Goal: Obtain resource: Obtain resource

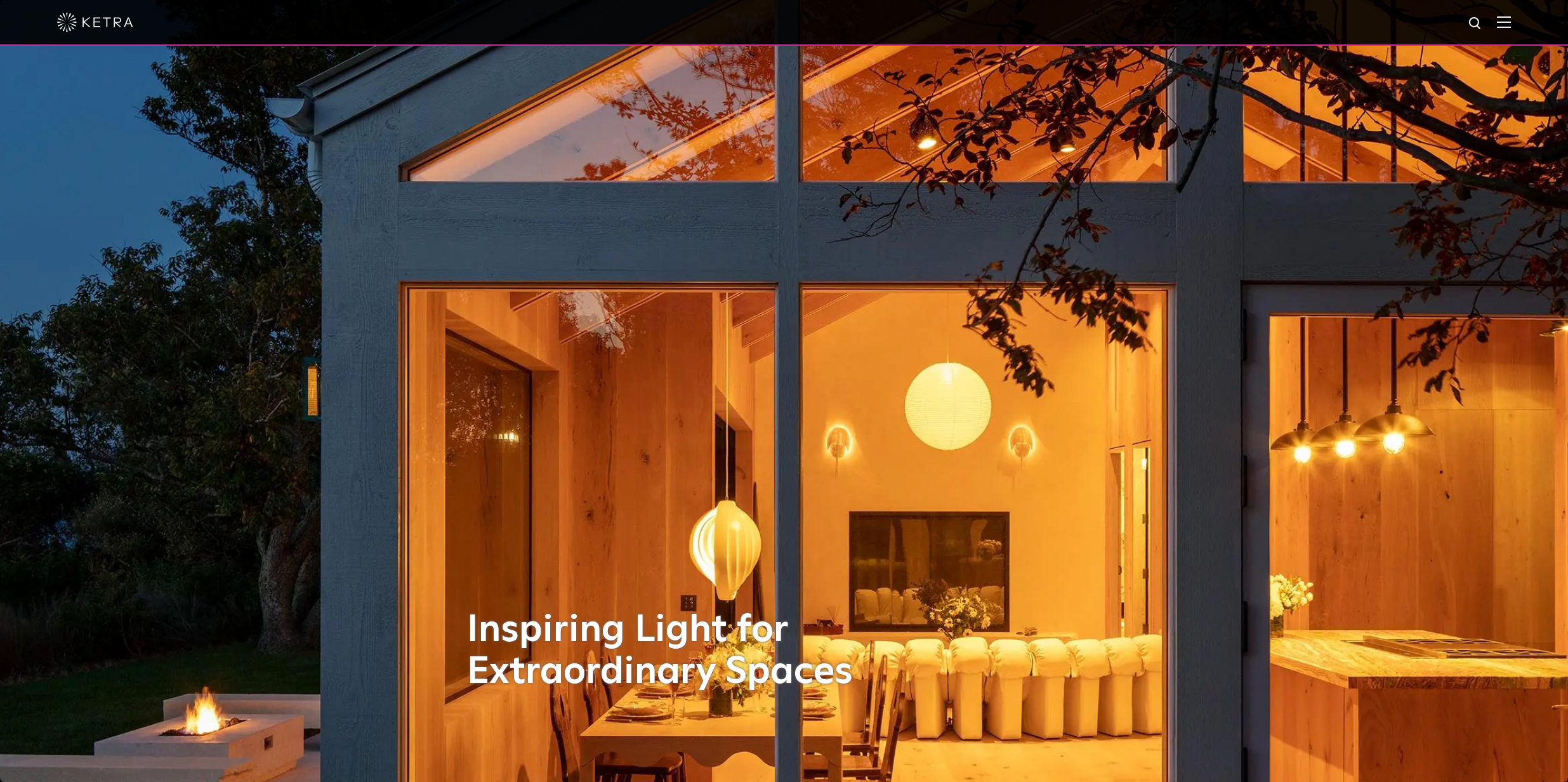
click at [1511, 19] on img at bounding box center [1505, 21] width 14 height 12
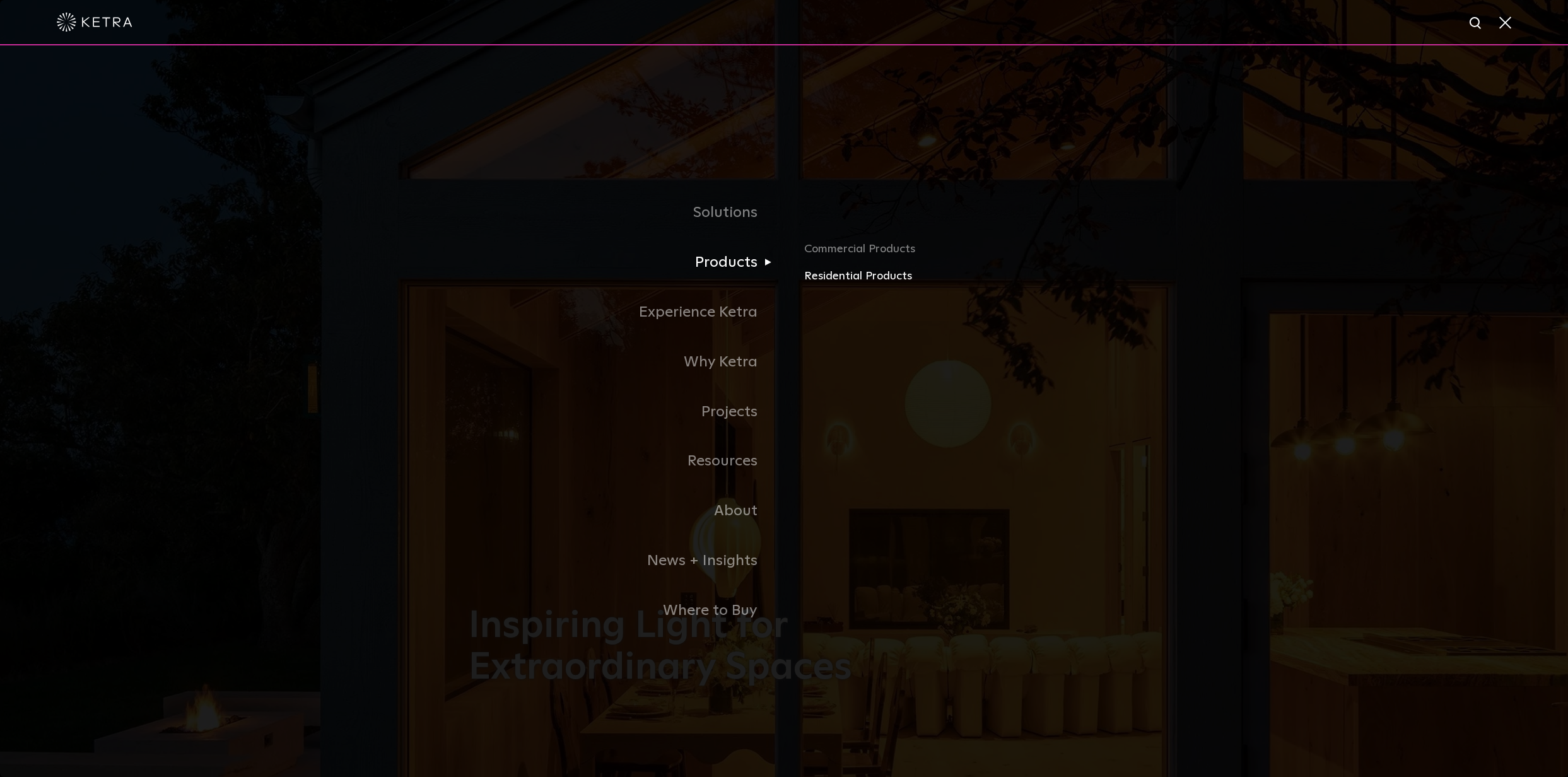
click at [861, 280] on link "Residential Products" at bounding box center [951, 276] width 295 height 18
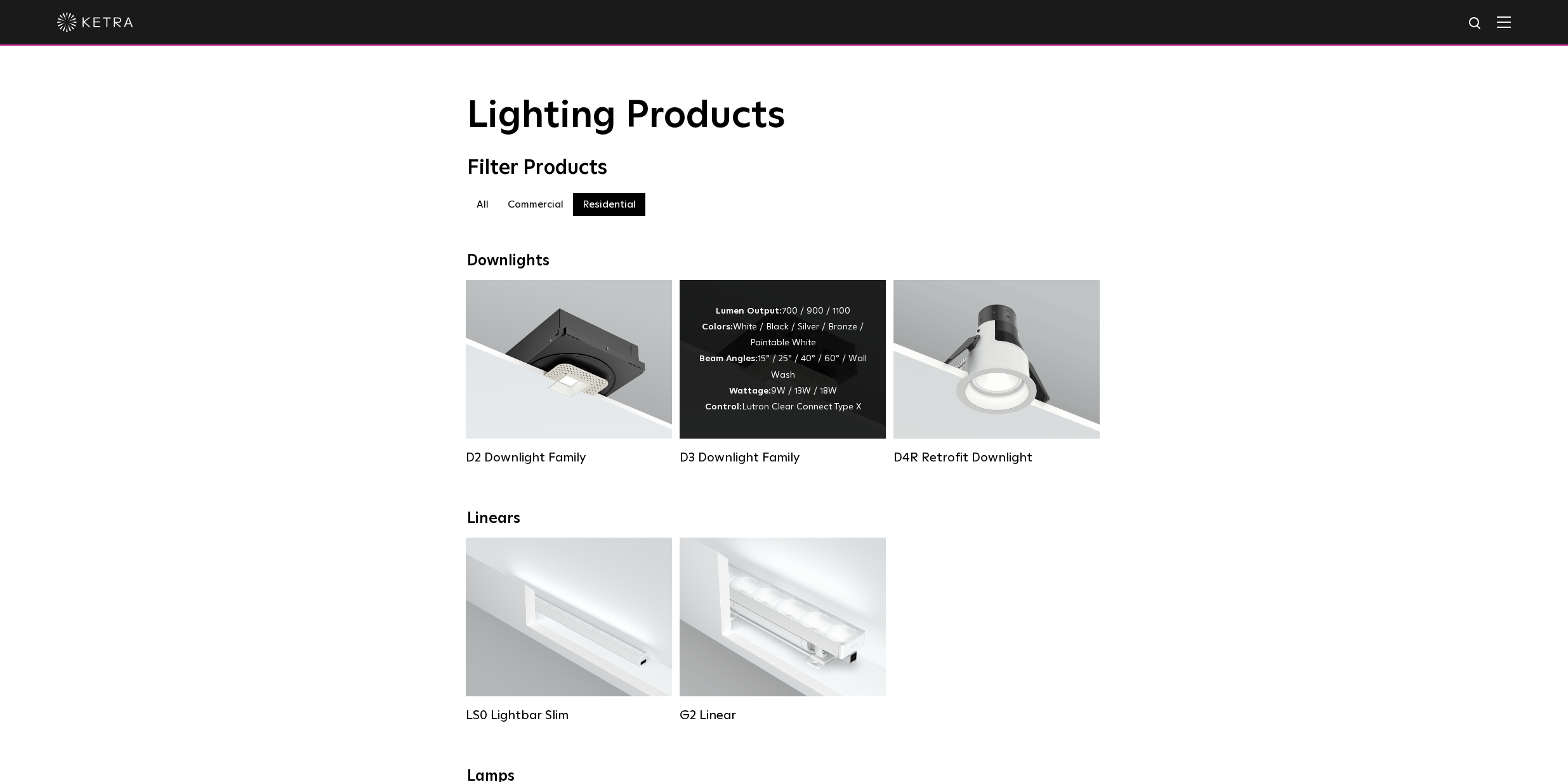
click at [793, 385] on div "Lumen Output: 700 / 900 / 1100 Colors: White / Black / Silver / Bronze / Painta…" at bounding box center [783, 359] width 168 height 112
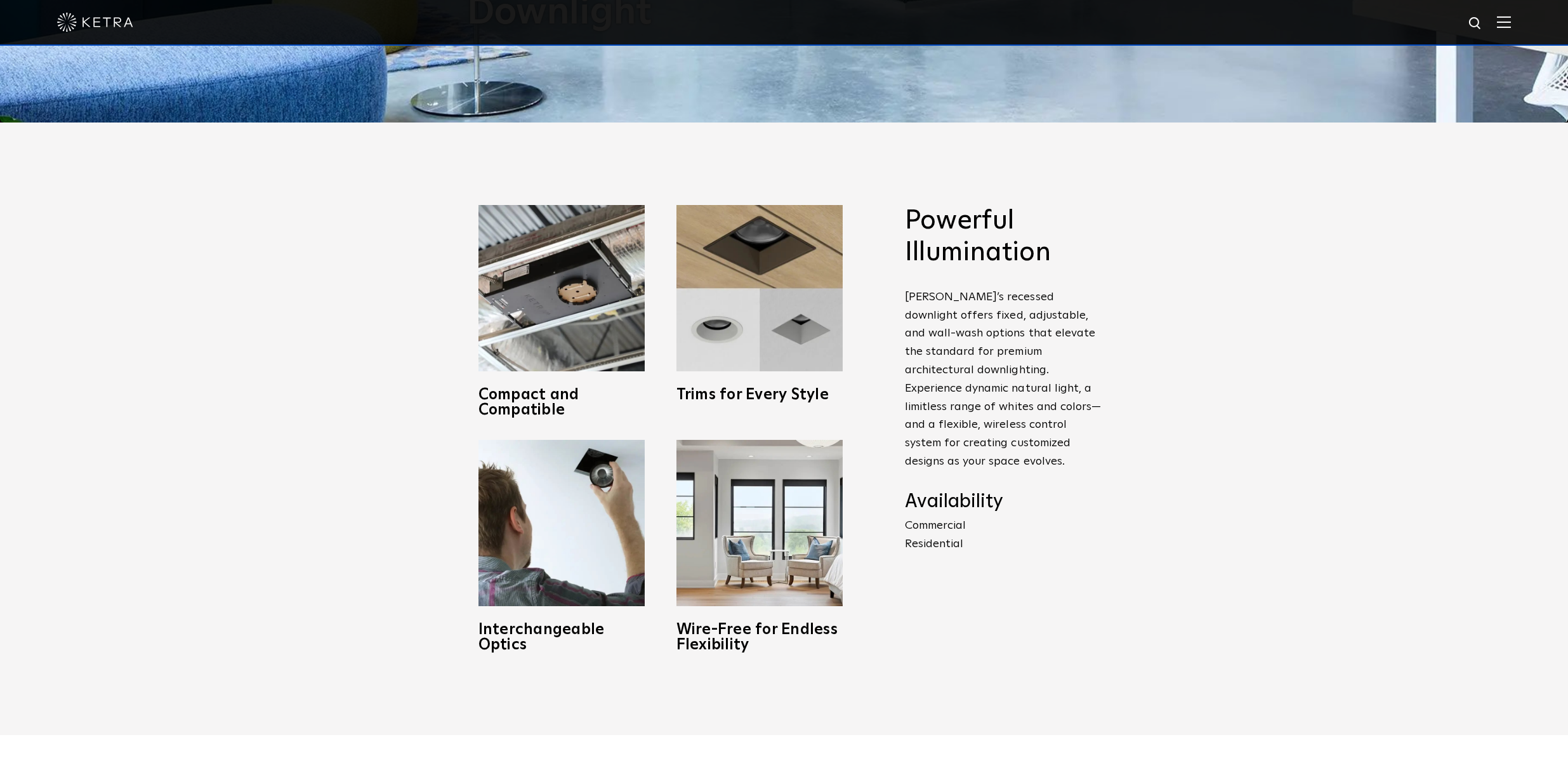
scroll to position [705, 0]
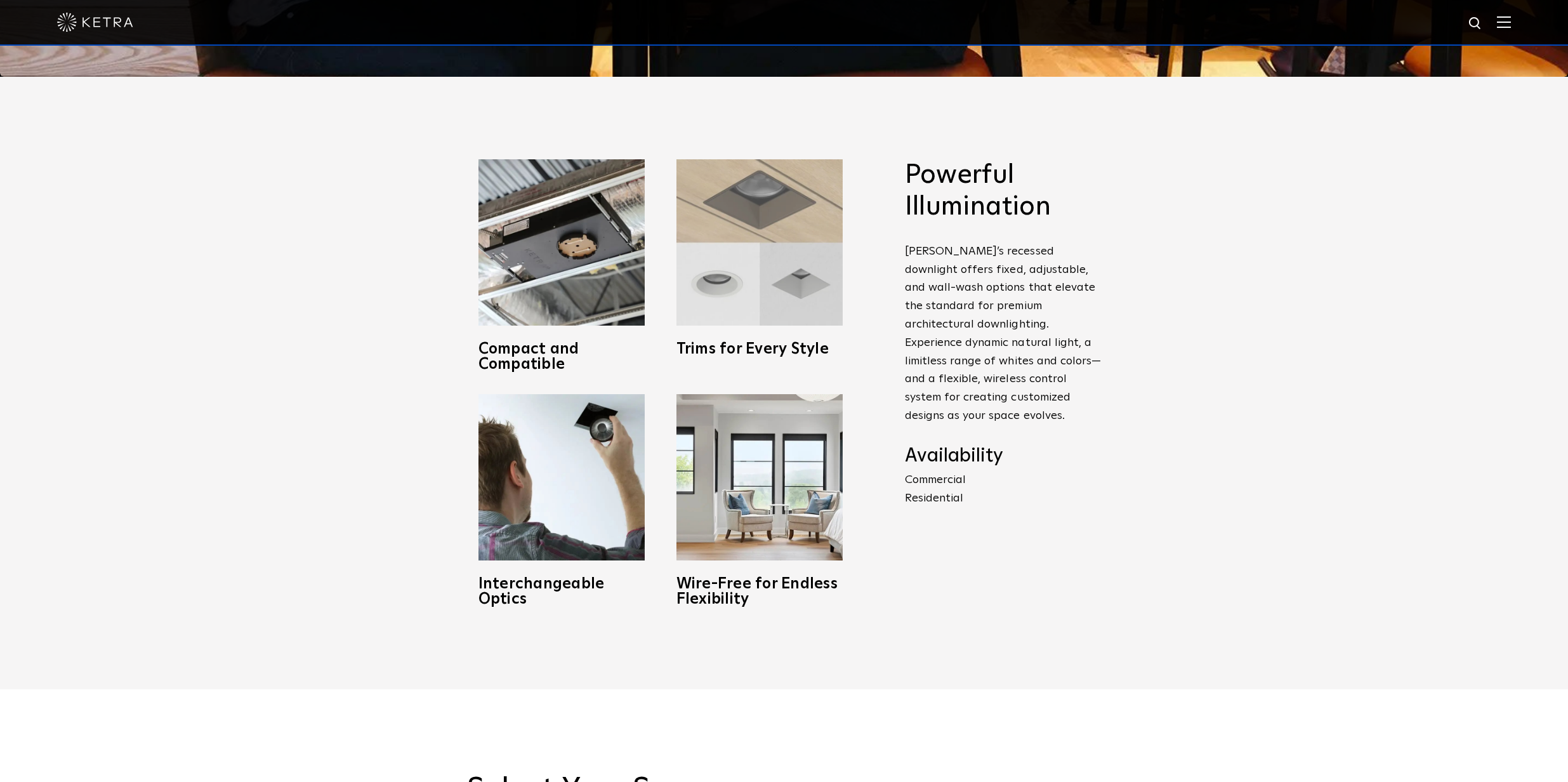
click at [762, 222] on img at bounding box center [760, 242] width 166 height 166
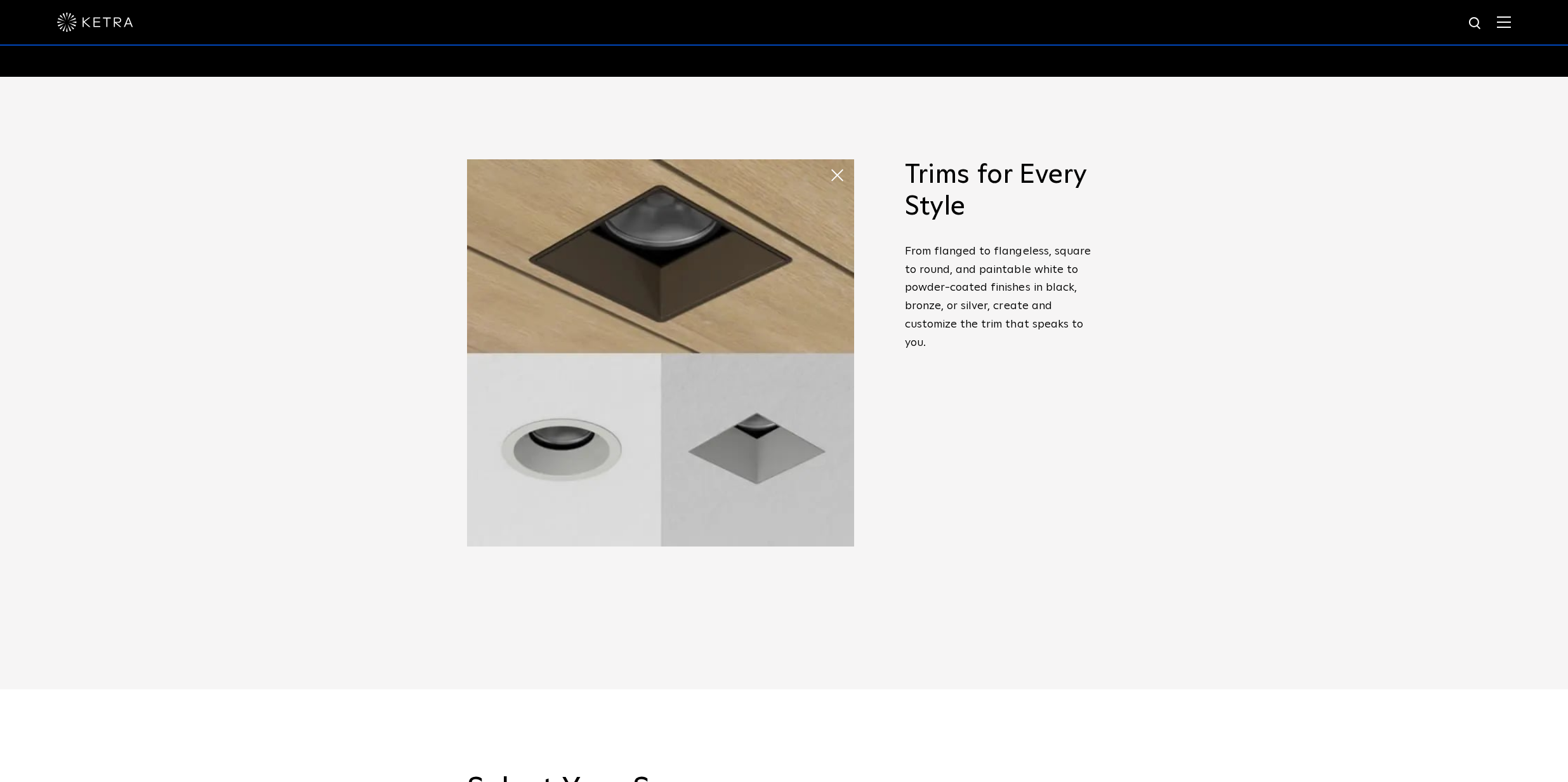
click at [837, 165] on span at bounding box center [842, 175] width 25 height 25
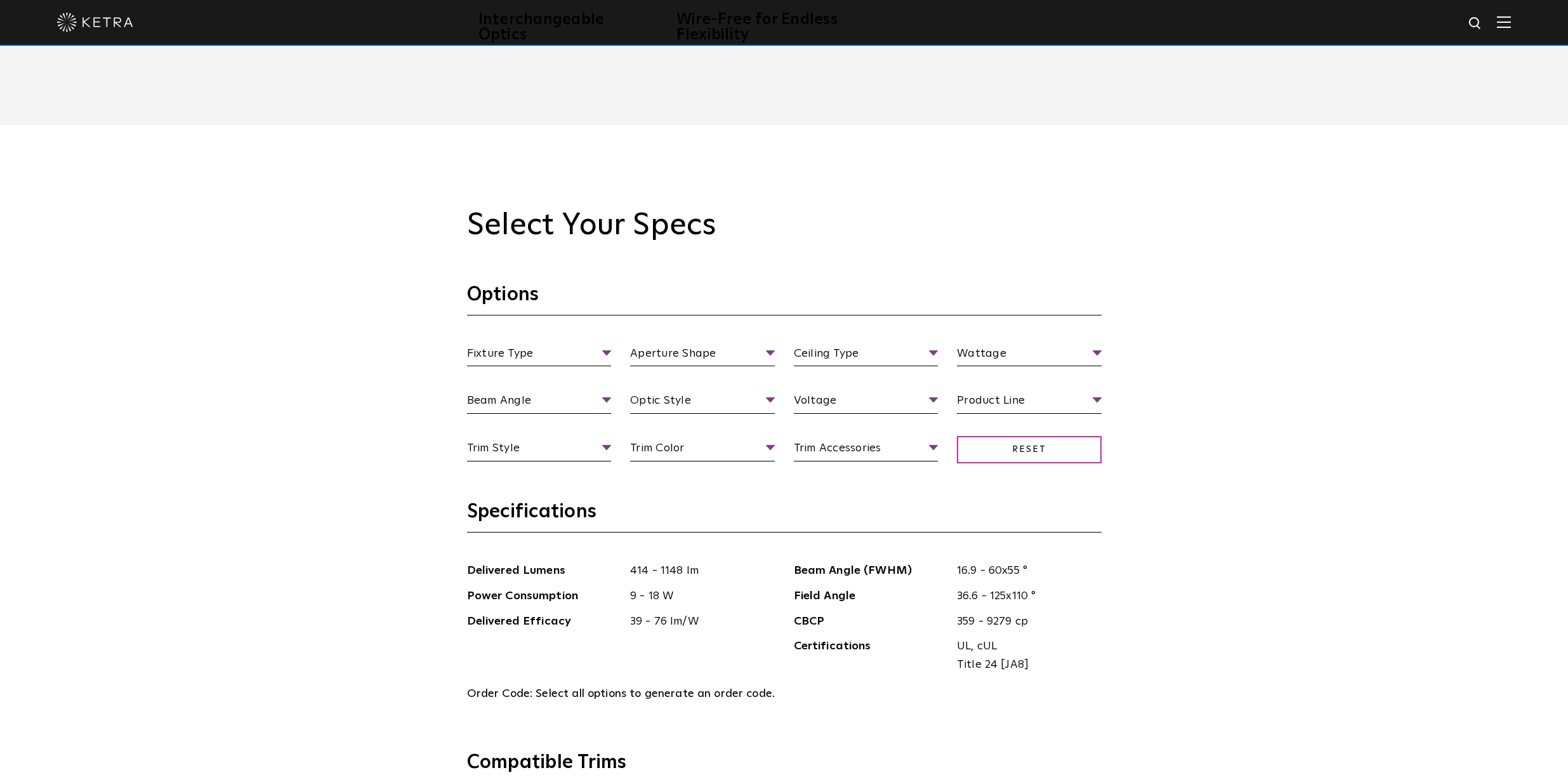
scroll to position [1348, 0]
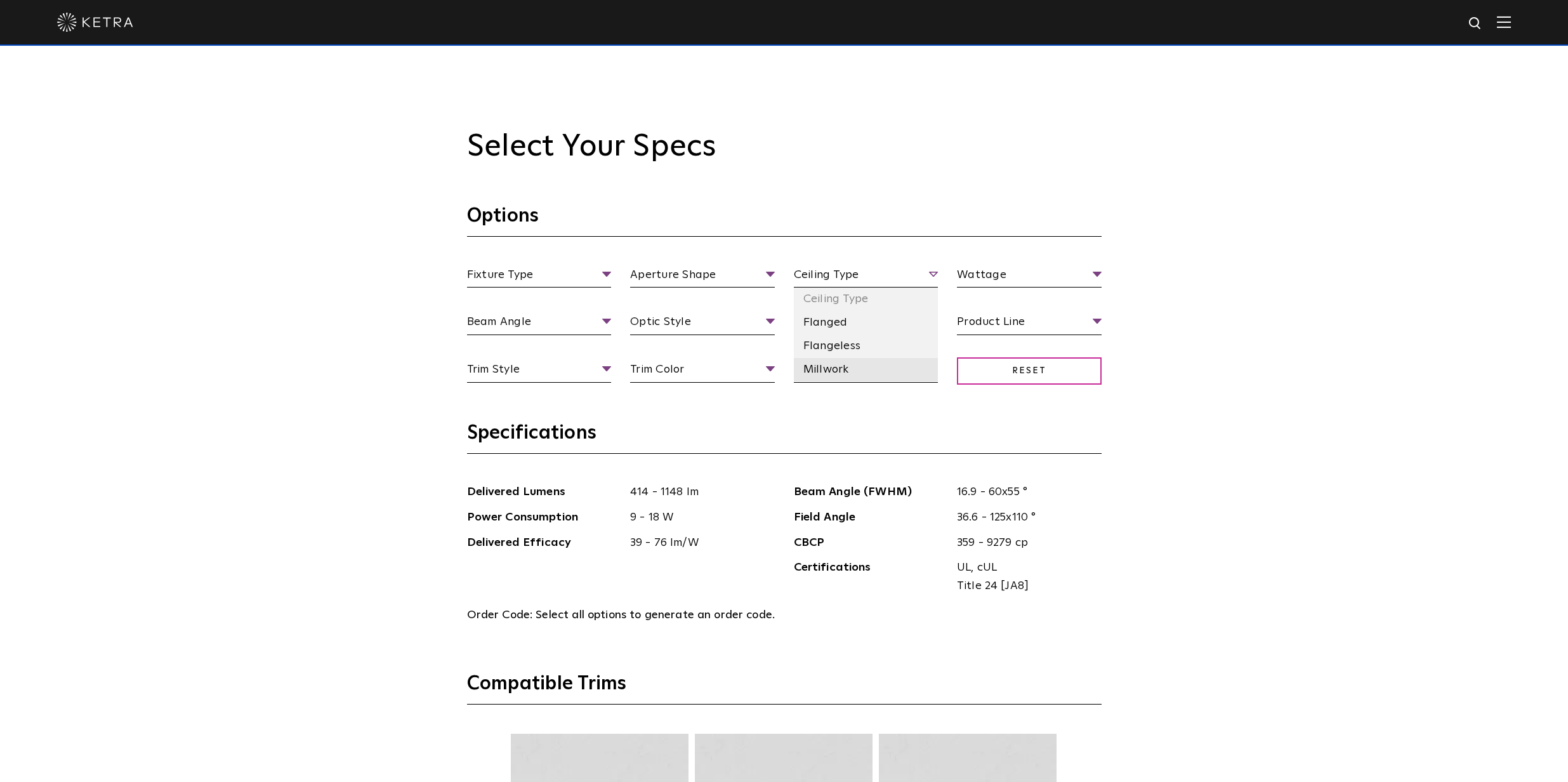
click at [857, 366] on li "Millwork" at bounding box center [866, 370] width 145 height 24
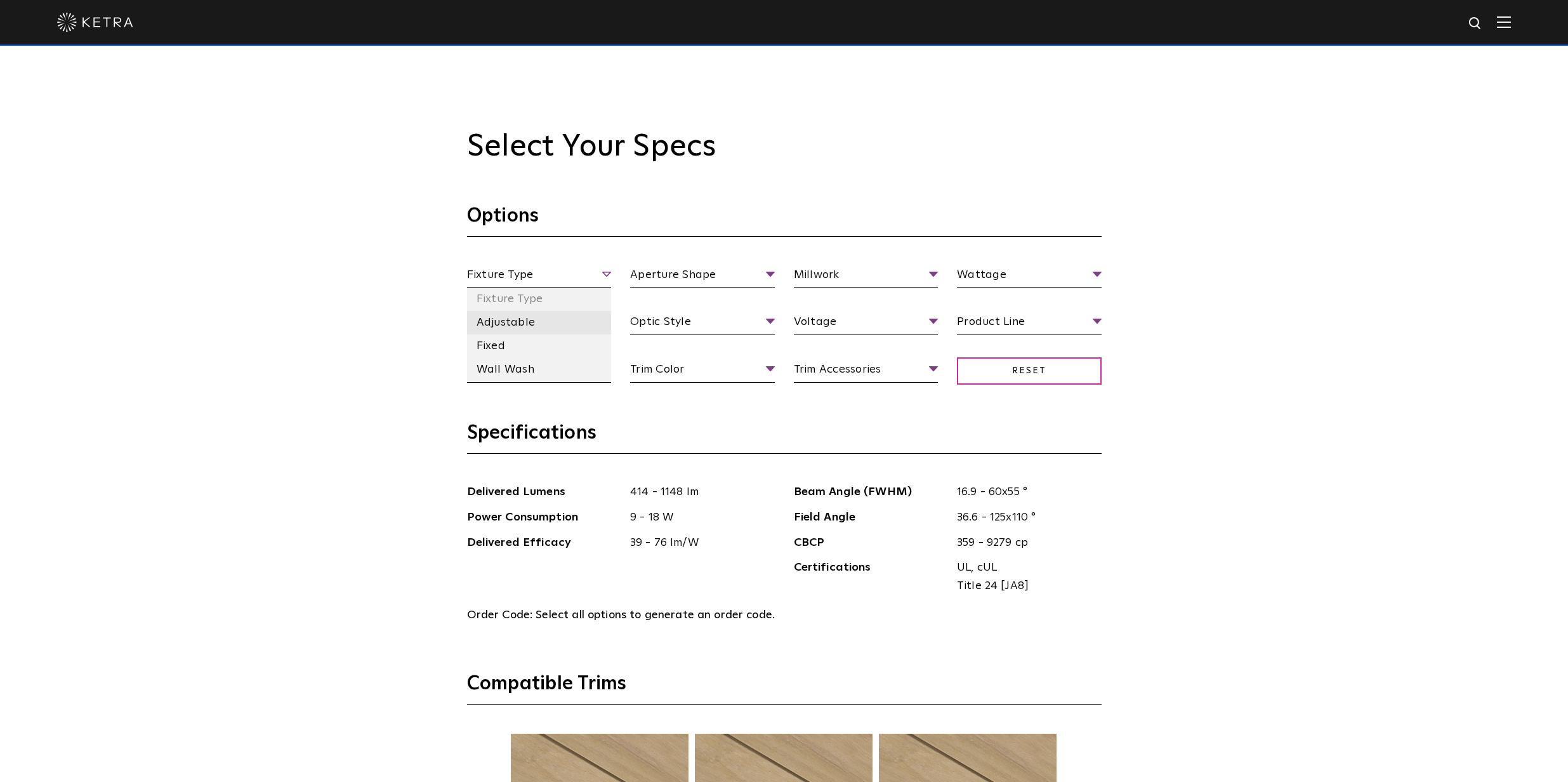
click at [522, 325] on li "Adjustable" at bounding box center [539, 323] width 145 height 24
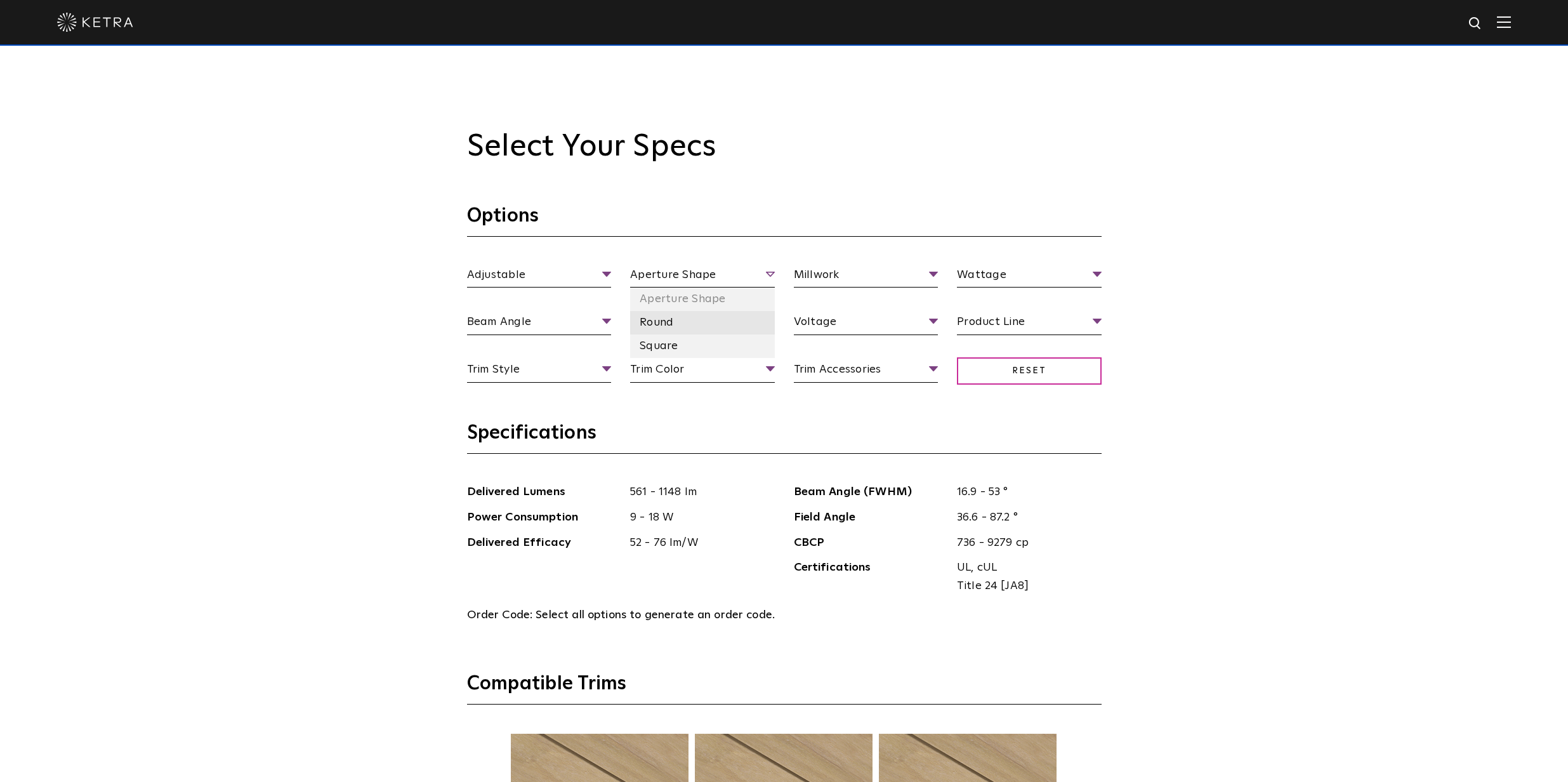
click at [686, 314] on li "Round" at bounding box center [702, 323] width 145 height 24
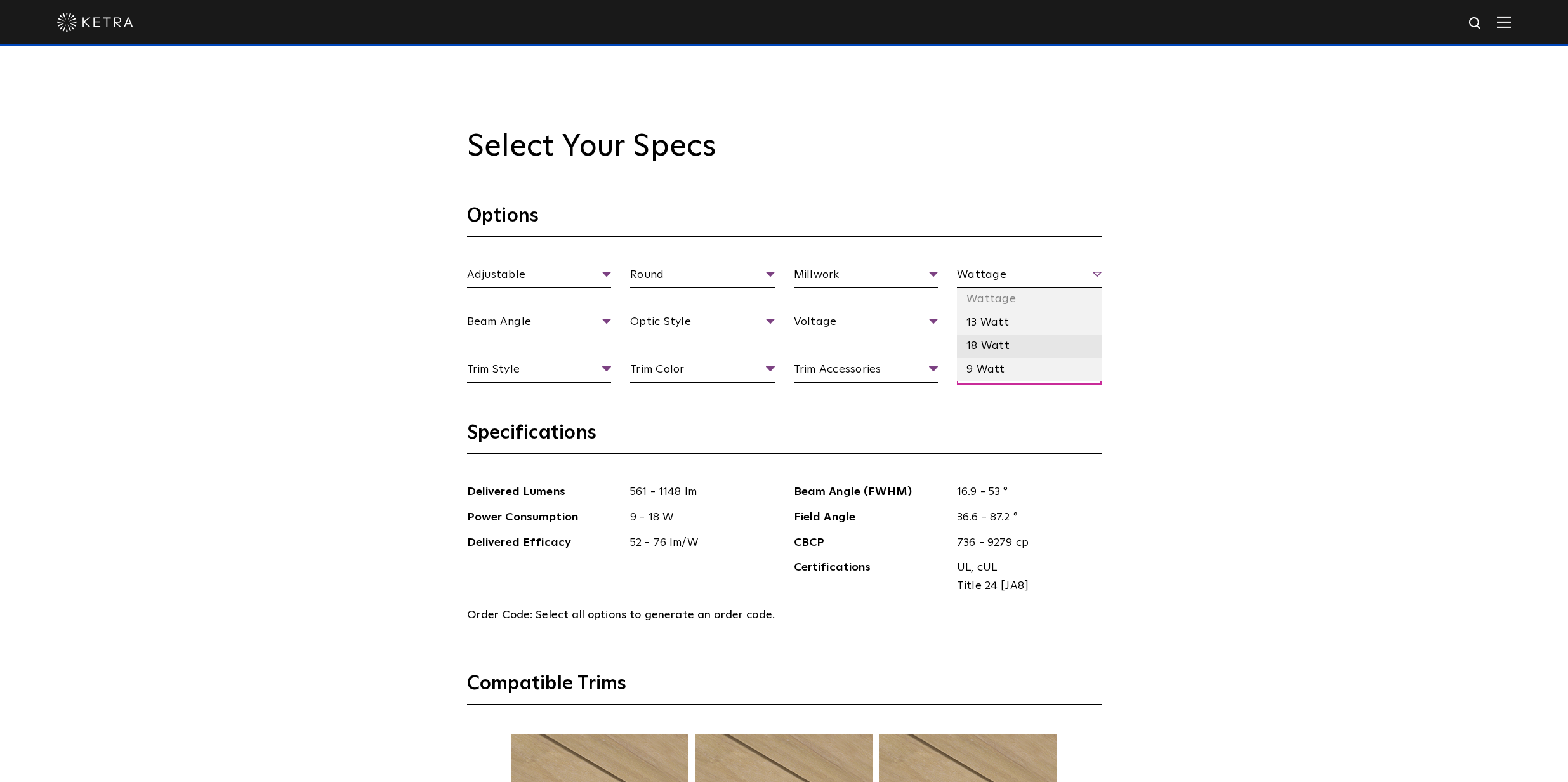
click at [995, 348] on li "18 Watt" at bounding box center [1029, 347] width 145 height 24
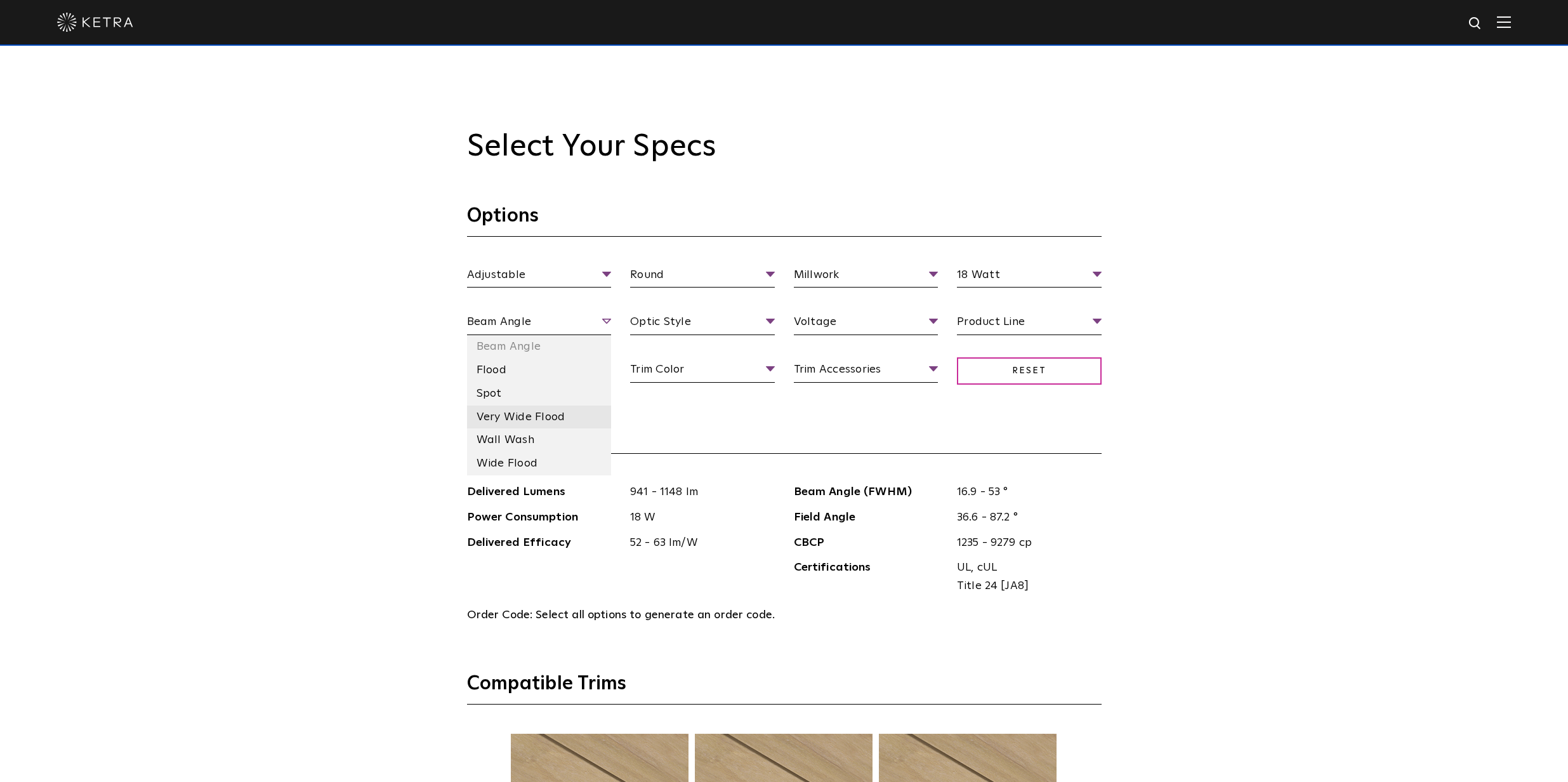
click at [578, 417] on li "Very Wide Flood" at bounding box center [539, 417] width 145 height 24
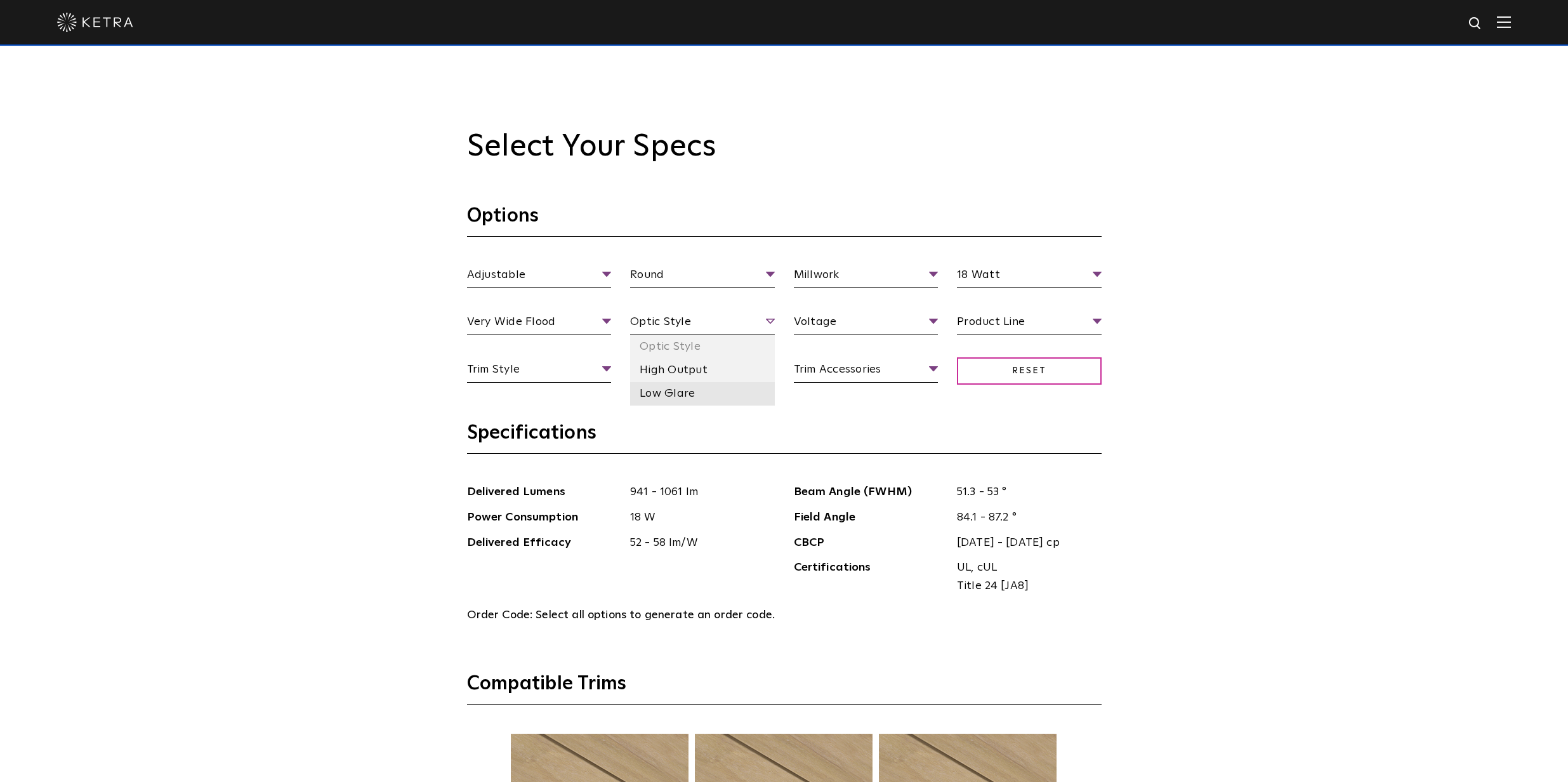
click at [716, 394] on li "Low Glare" at bounding box center [702, 394] width 145 height 24
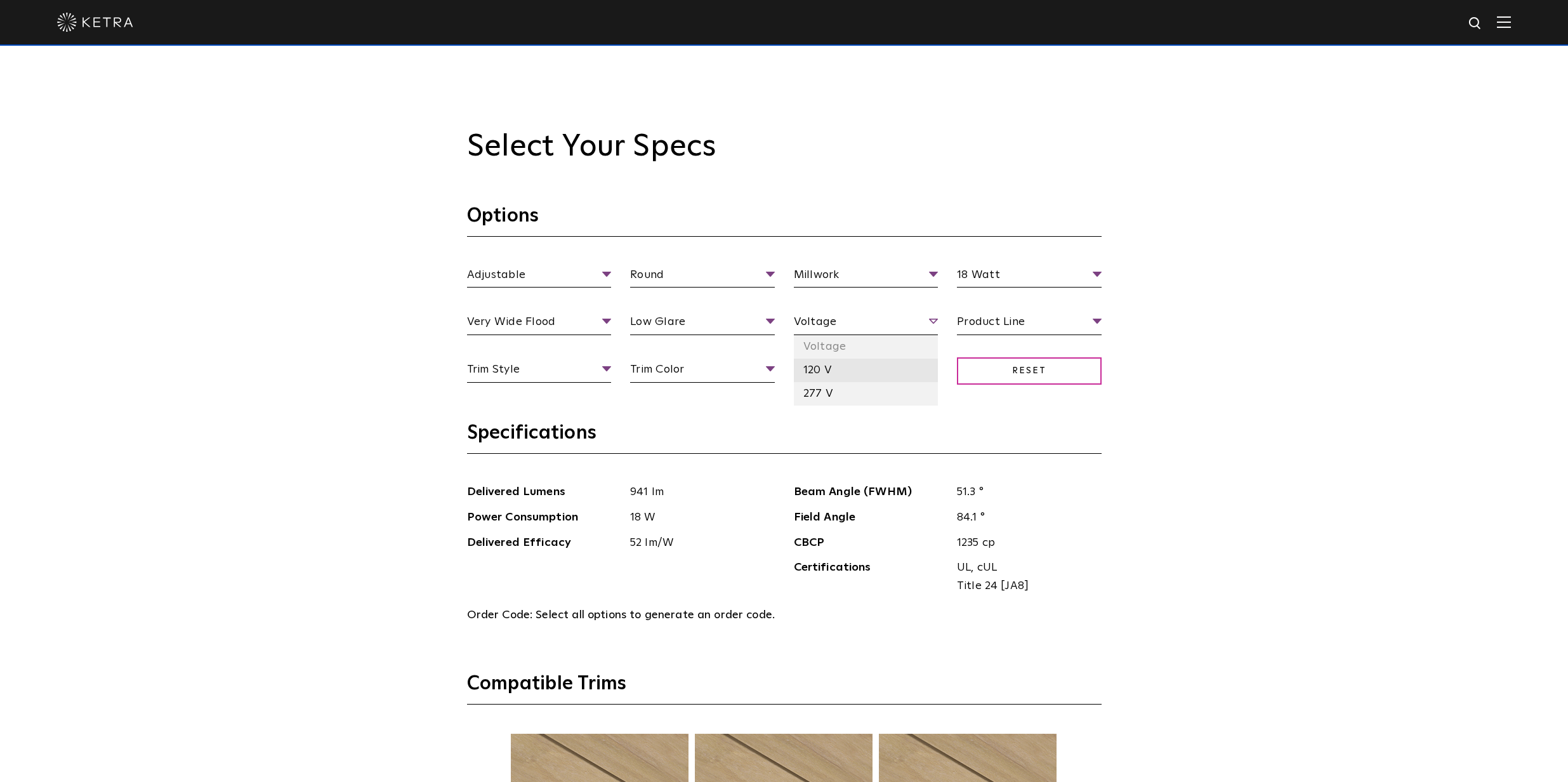
click at [831, 366] on li "120 V" at bounding box center [866, 370] width 145 height 24
click at [1008, 393] on li "Residential" at bounding box center [1029, 394] width 145 height 24
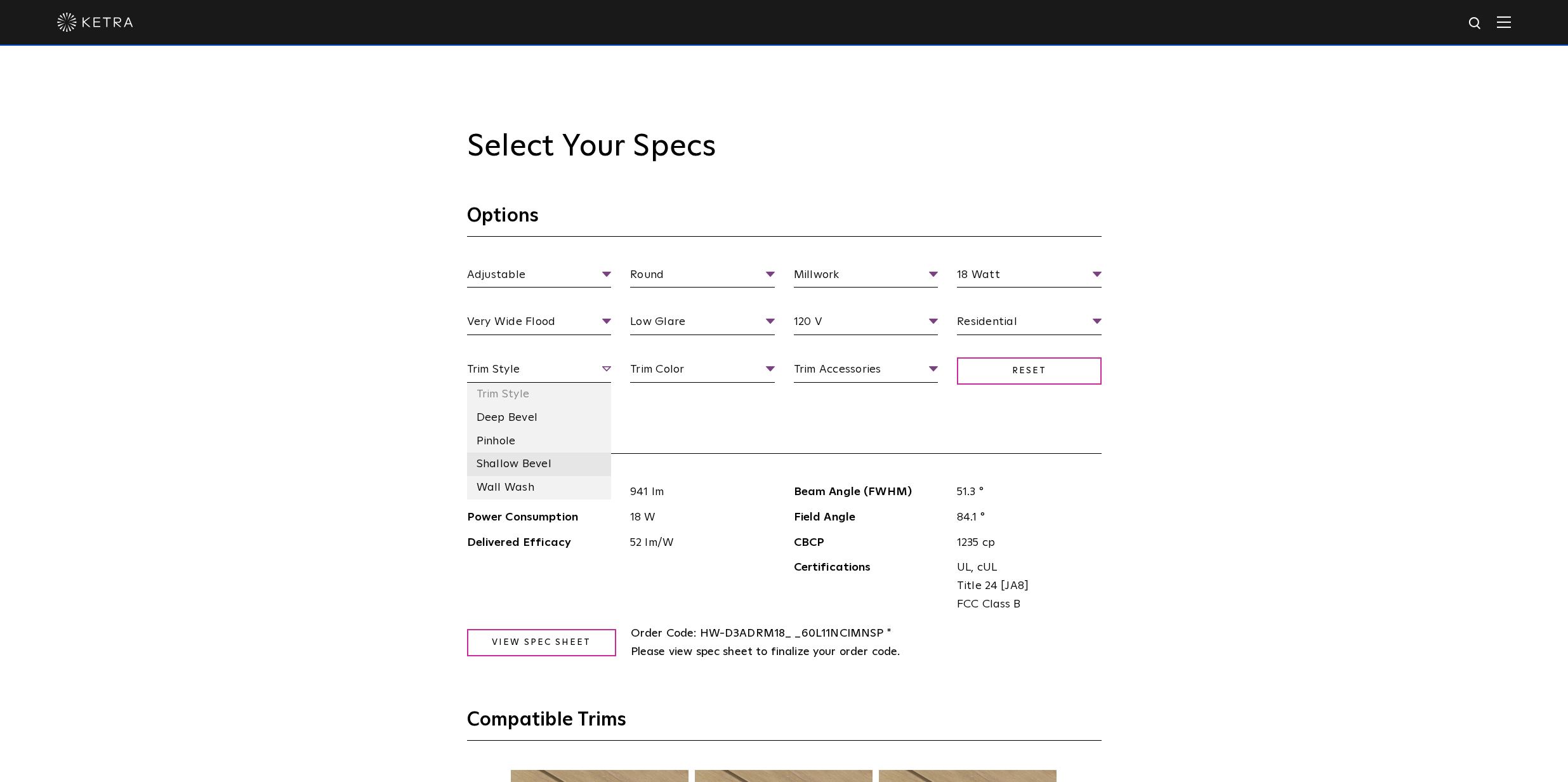
click at [524, 463] on li "Shallow Bevel" at bounding box center [539, 465] width 145 height 24
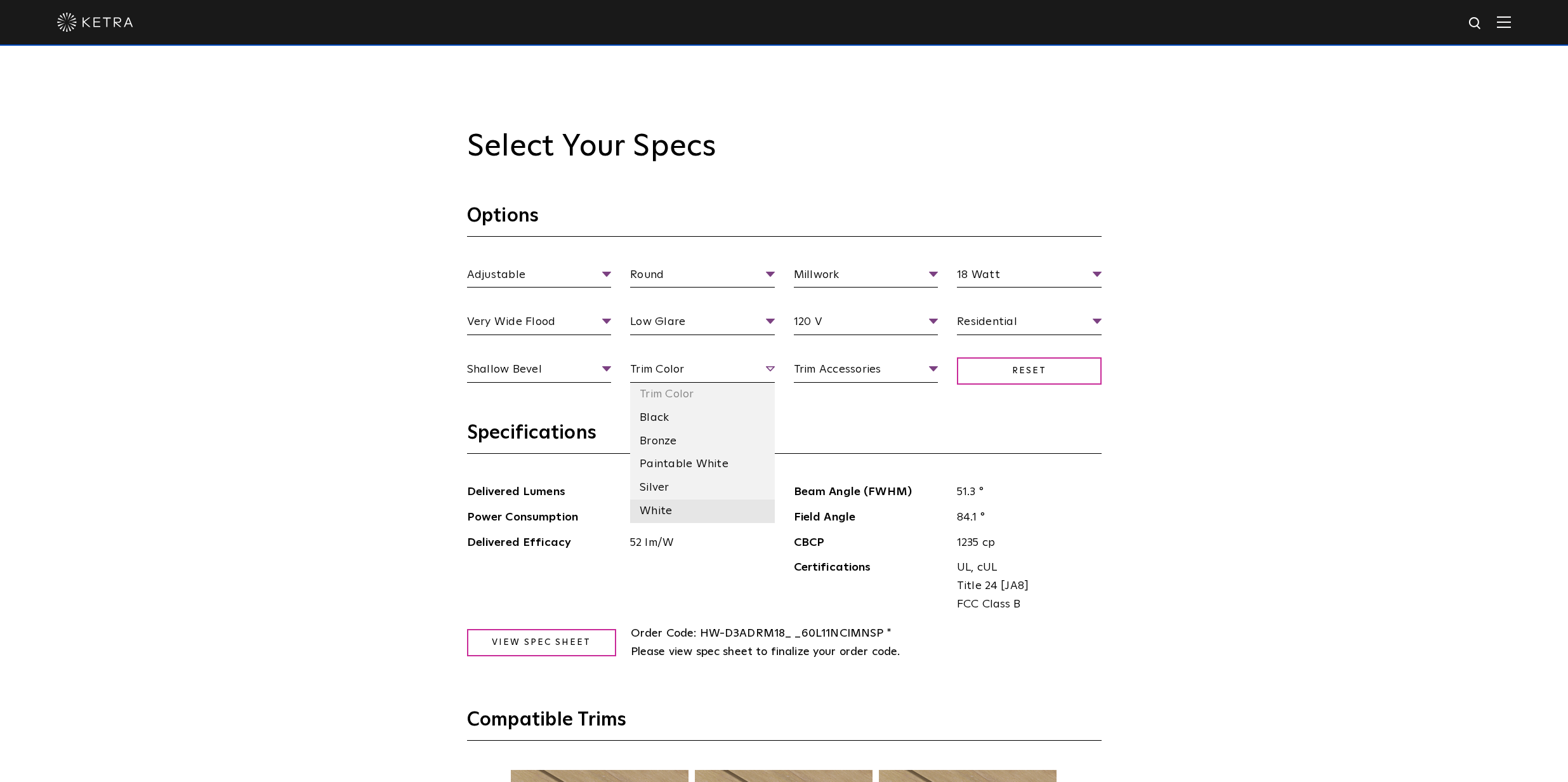
click at [669, 499] on li "White" at bounding box center [702, 511] width 145 height 24
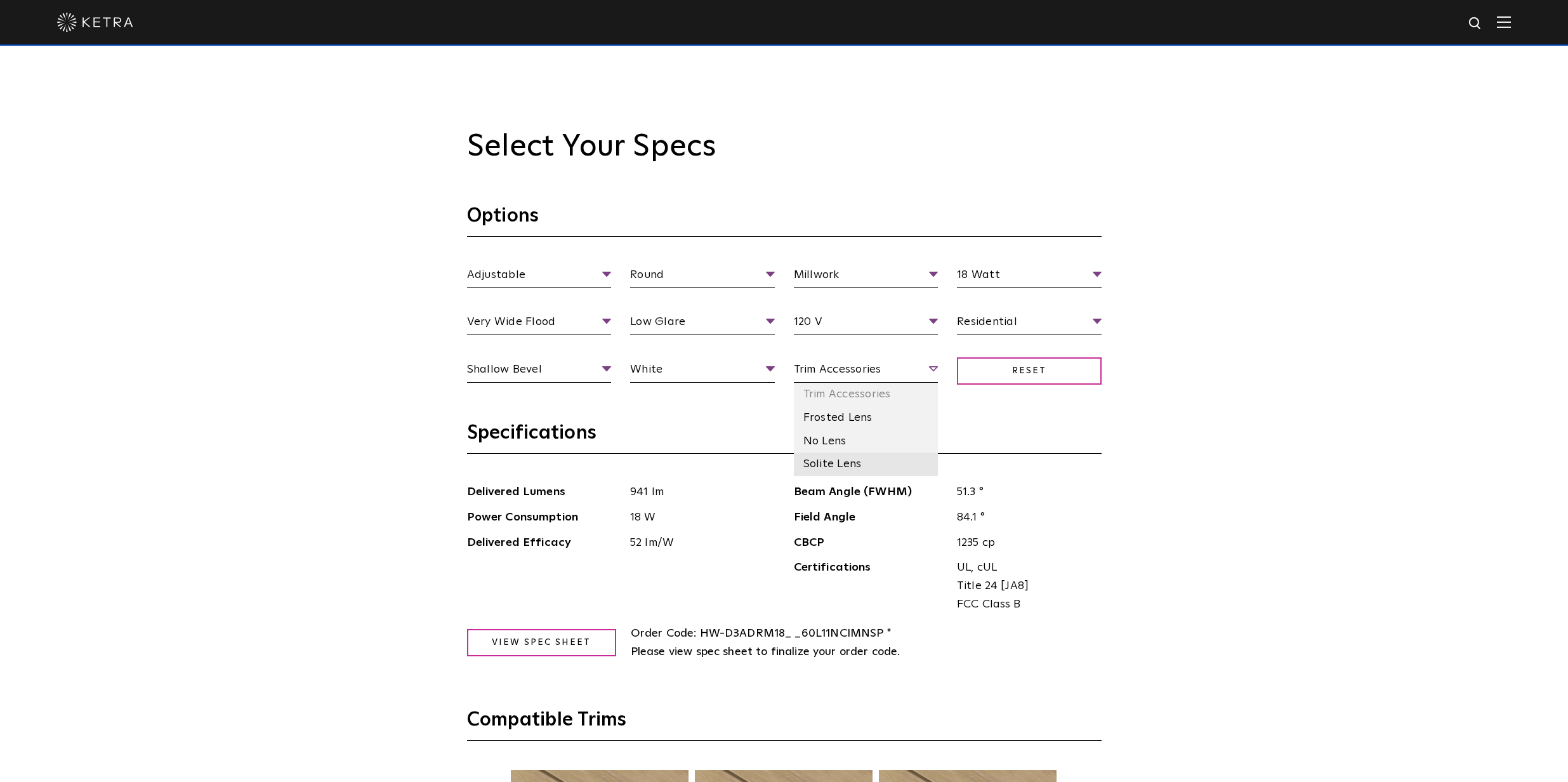
click at [846, 465] on li "Solite Lens" at bounding box center [866, 465] width 145 height 24
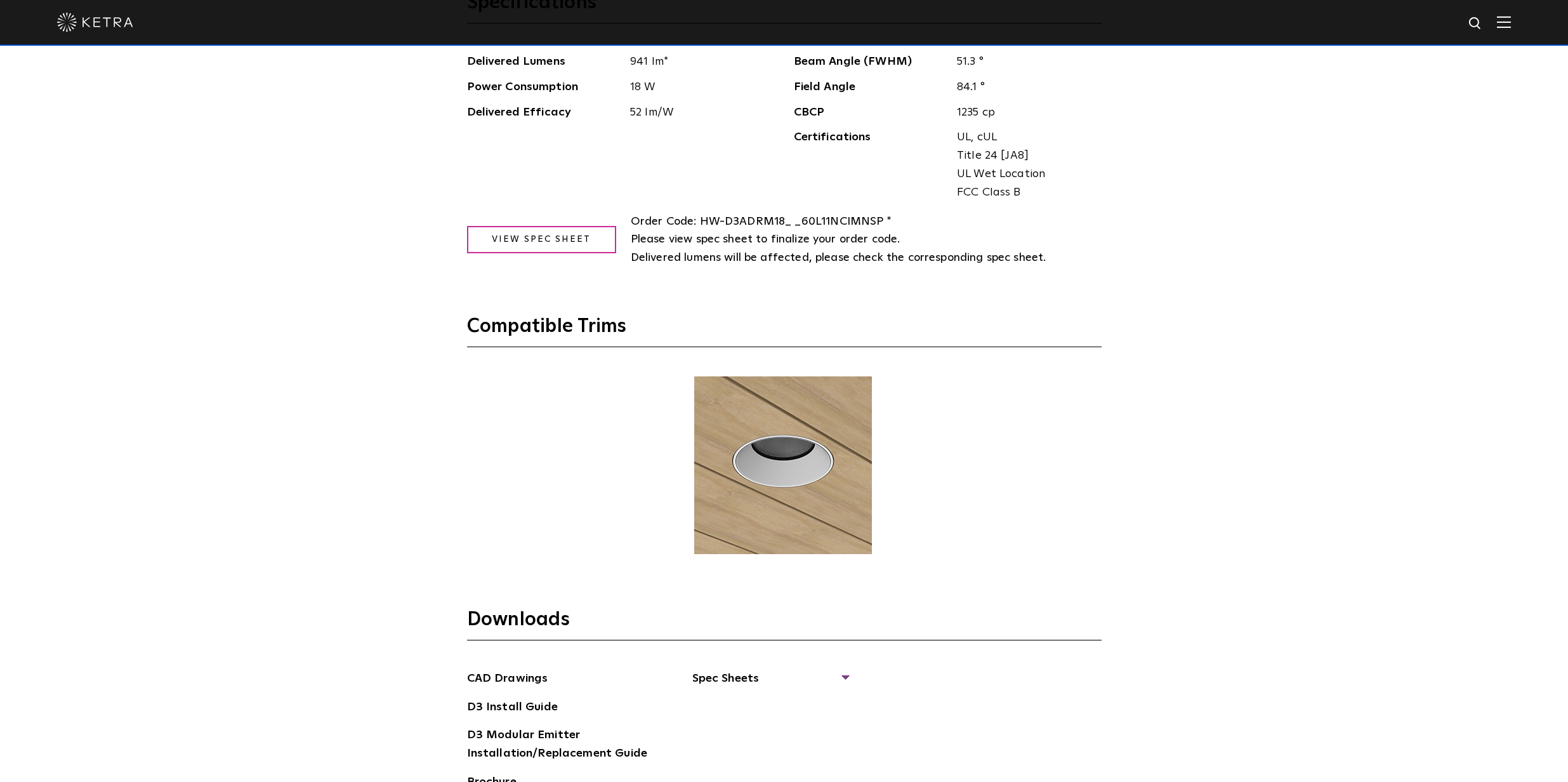
scroll to position [1813, 0]
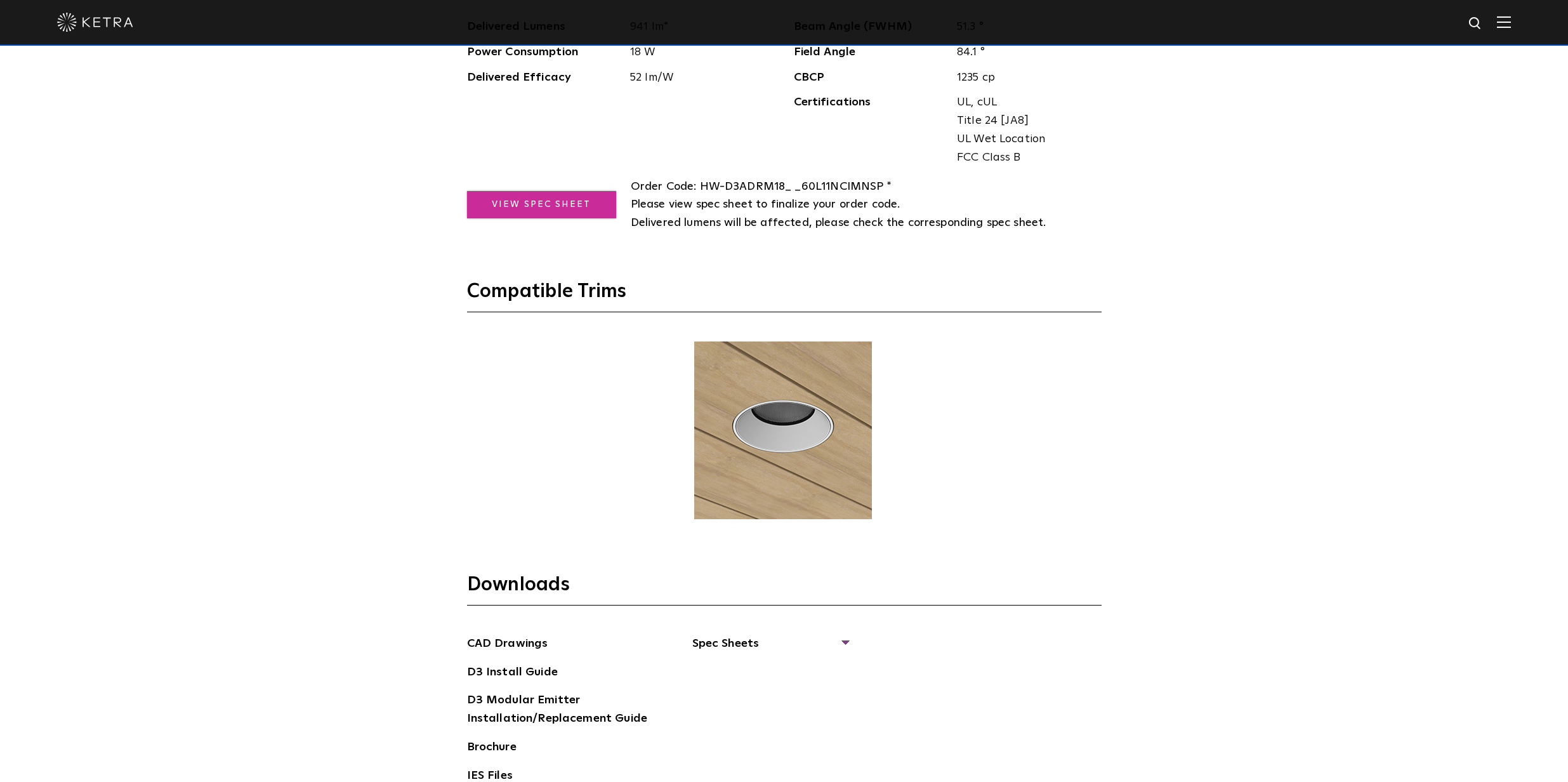
click at [549, 192] on link "View Spec Sheet" at bounding box center [541, 204] width 149 height 27
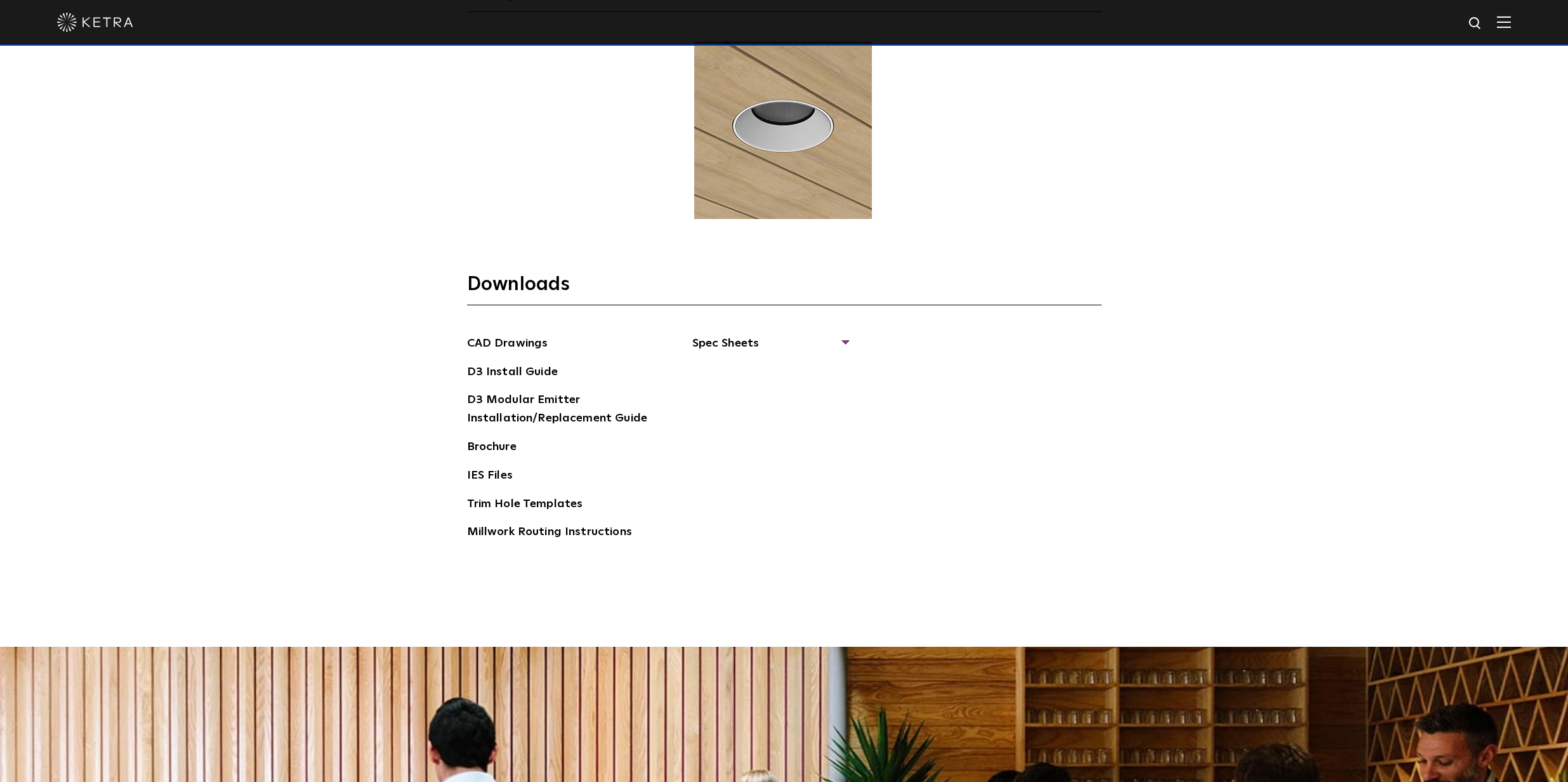
scroll to position [2169, 0]
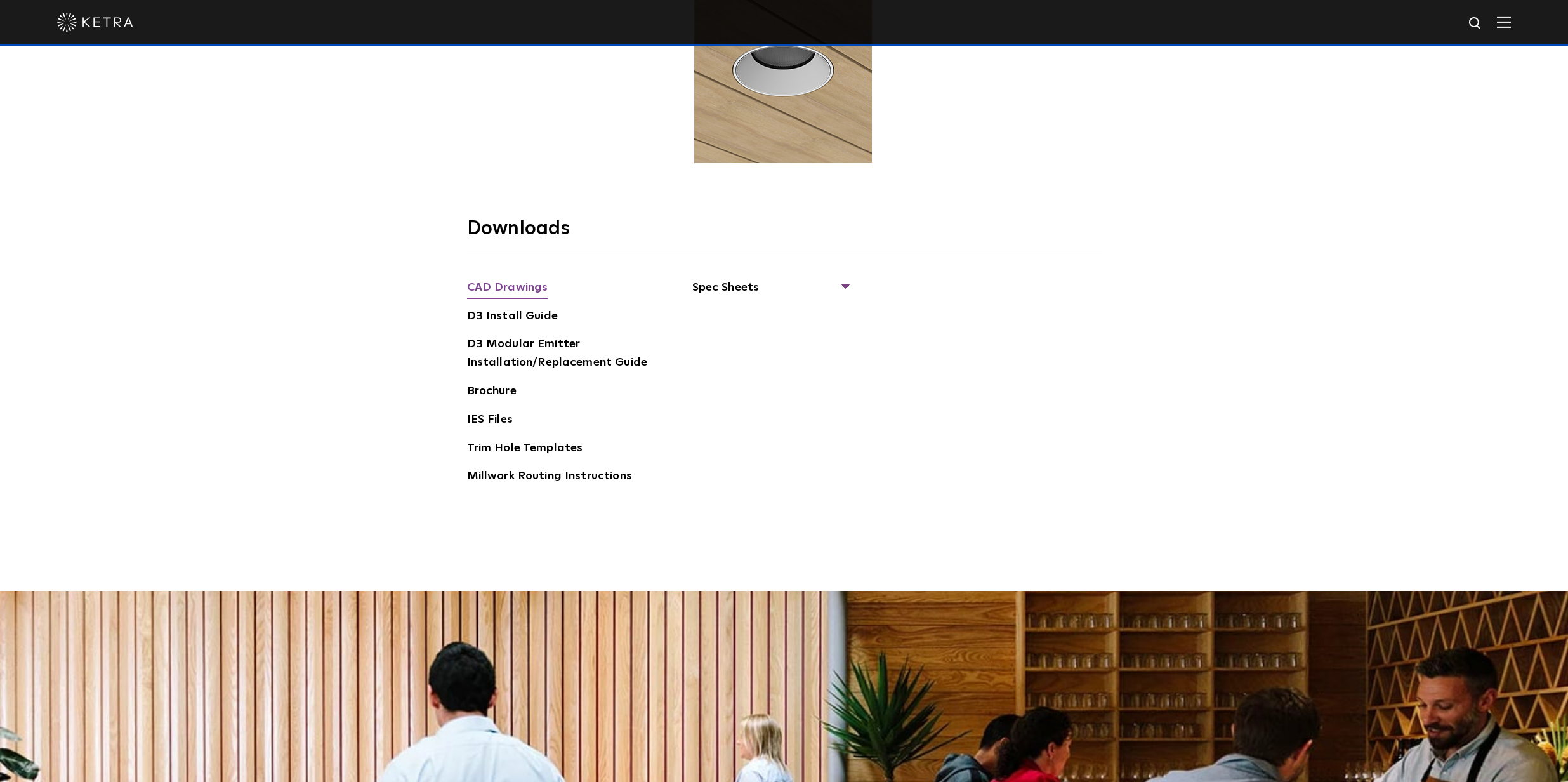
click at [505, 279] on link "CAD Drawings" at bounding box center [507, 289] width 82 height 21
click at [583, 467] on link "Millwork Routing Instructions" at bounding box center [549, 477] width 165 height 21
click at [522, 310] on link "D3 Install Guide" at bounding box center [512, 317] width 91 height 21
